Goal: Navigation & Orientation: Understand site structure

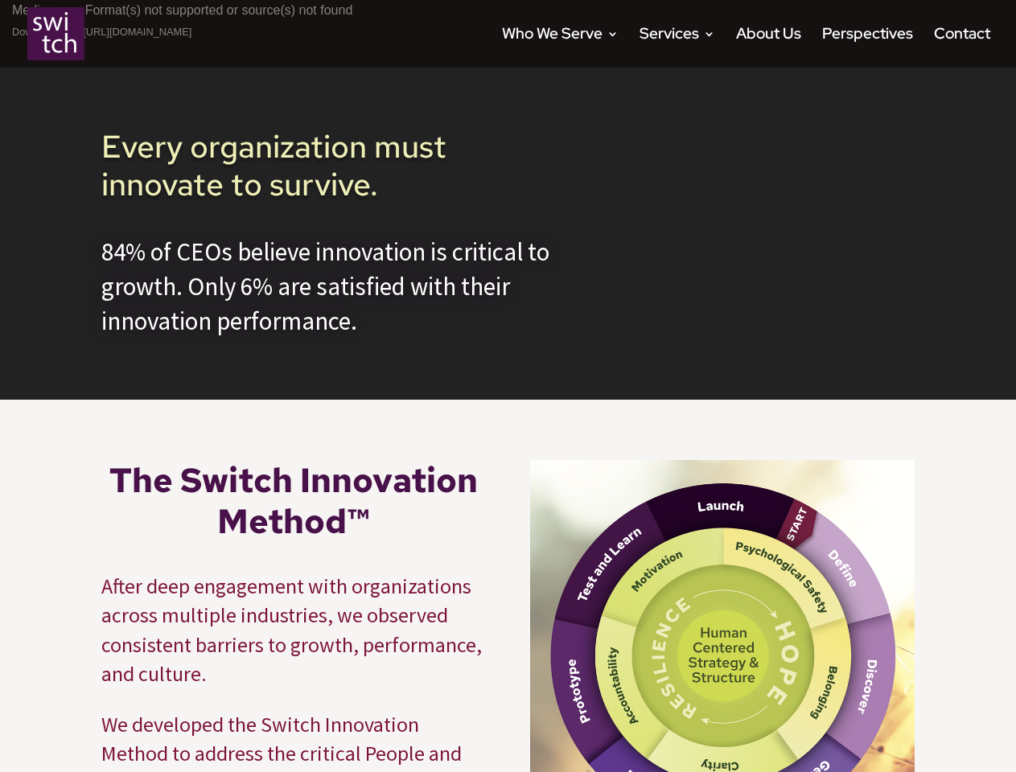
click at [508, 386] on div "Video Player Media error: Format(s) not supported or source(s) not found Downlo…" at bounding box center [508, 200] width 1016 height 400
click at [560, 47] on link "Who We Serve" at bounding box center [560, 47] width 117 height 39
click at [677, 47] on link "Services" at bounding box center [677, 47] width 76 height 39
